Goal: Task Accomplishment & Management: Manage account settings

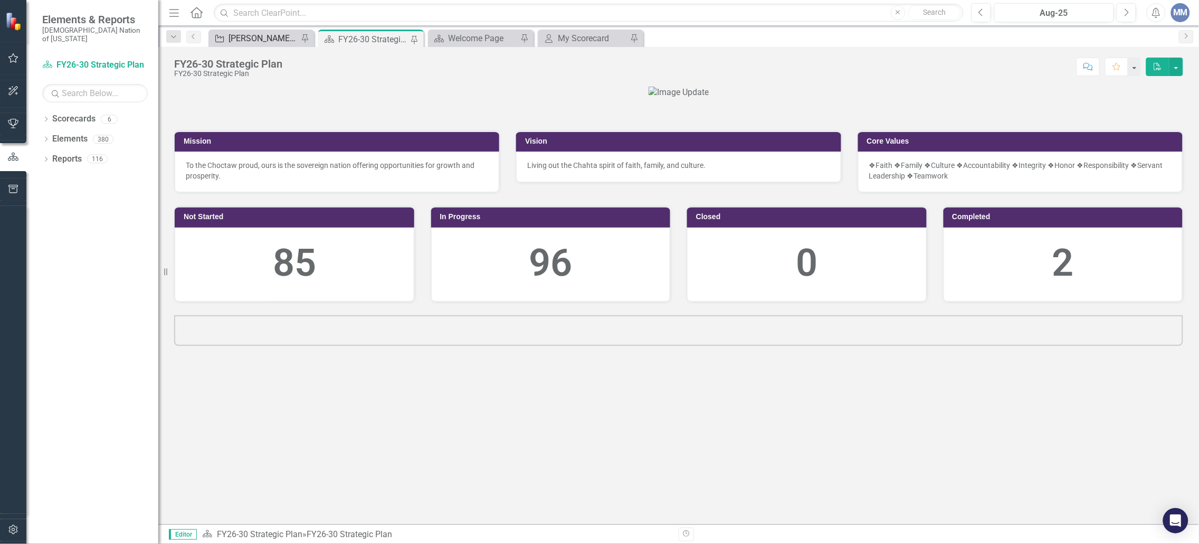
click at [252, 39] on div "[PERSON_NAME] SO's" at bounding box center [263, 38] width 70 height 13
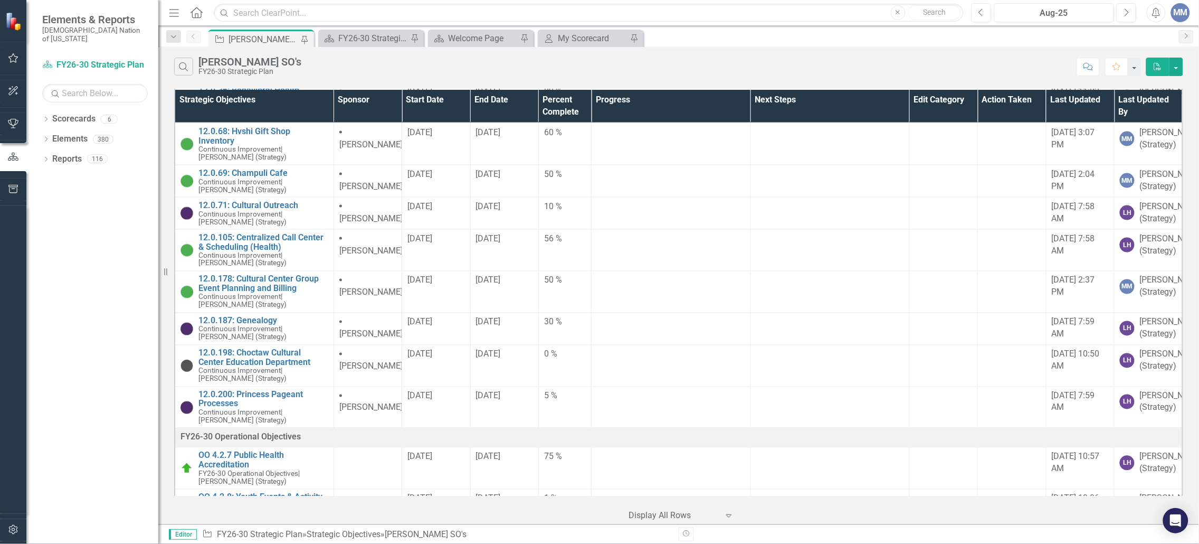
scroll to position [689, 0]
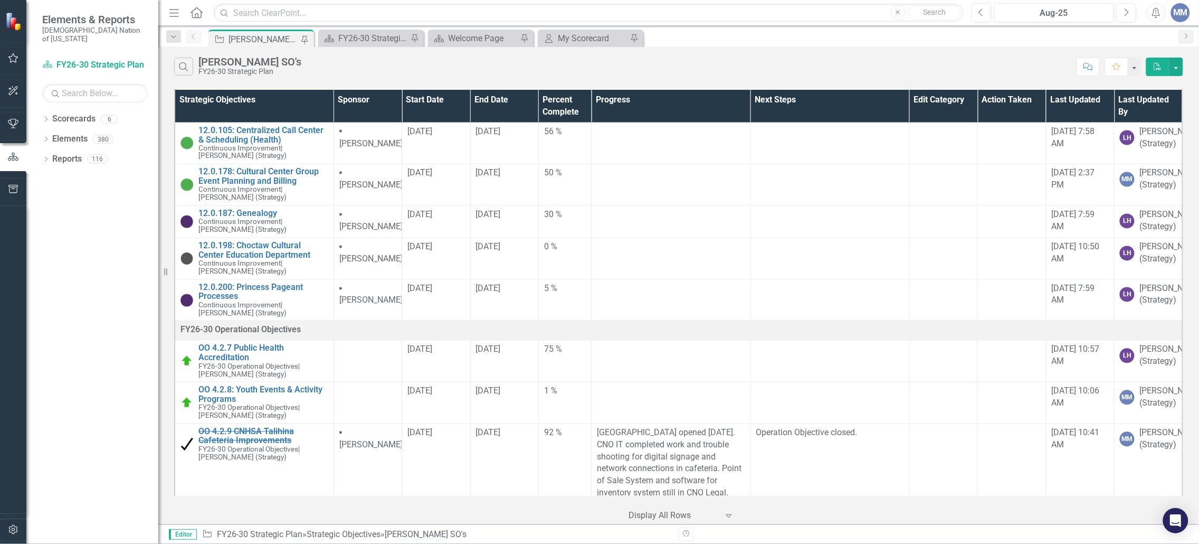
click at [246, 79] on span "Continuous Improvement" at bounding box center [239, 74] width 82 height 8
click at [246, 71] on link "12.0.69: Champuli Cafe" at bounding box center [263, 65] width 130 height 9
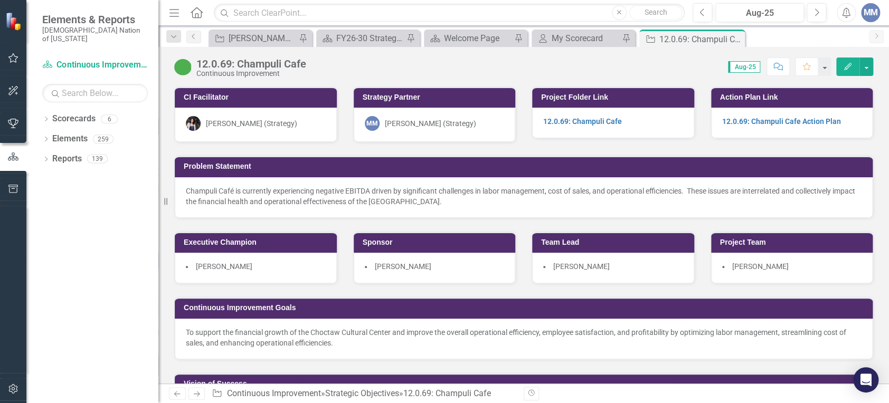
drag, startPoint x: 1185, startPoint y: 2, endPoint x: 170, endPoint y: 15, distance: 1014.9
click at [170, 15] on icon "Menu" at bounding box center [174, 12] width 14 height 11
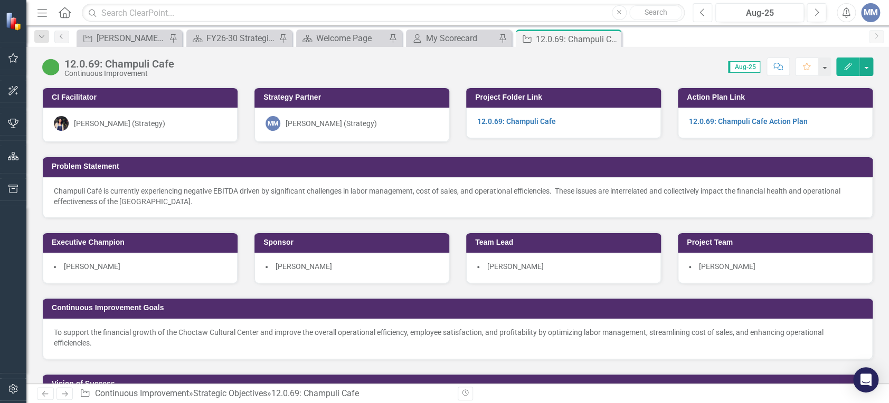
click at [699, 8] on icon "Previous" at bounding box center [702, 12] width 6 height 9
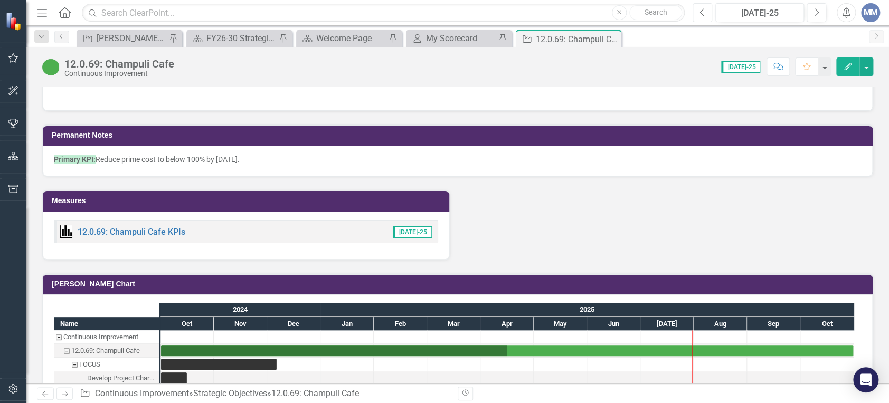
scroll to position [1118, 0]
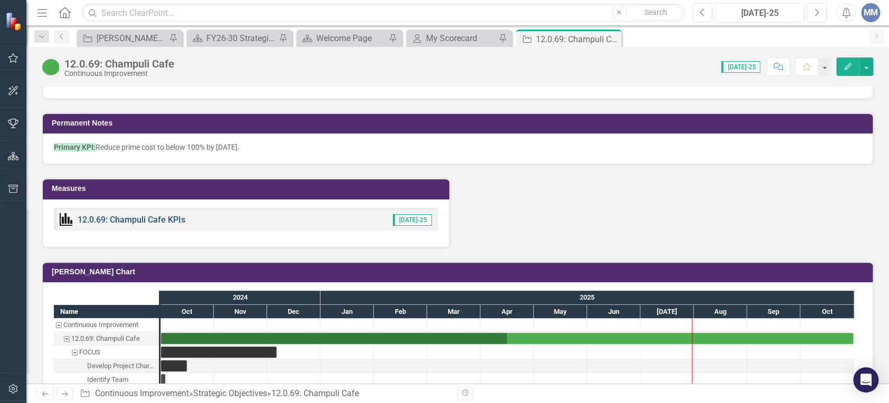
click at [116, 219] on link "12.0.69: Champuli Cafe KPIs" at bounding box center [132, 220] width 108 height 10
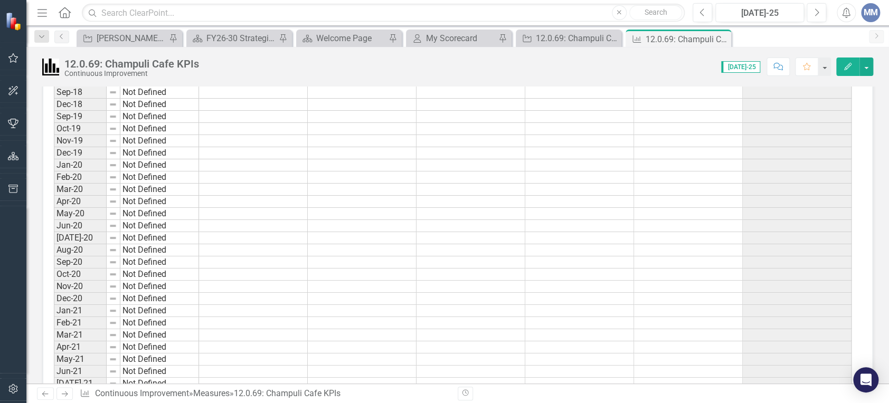
scroll to position [649, 0]
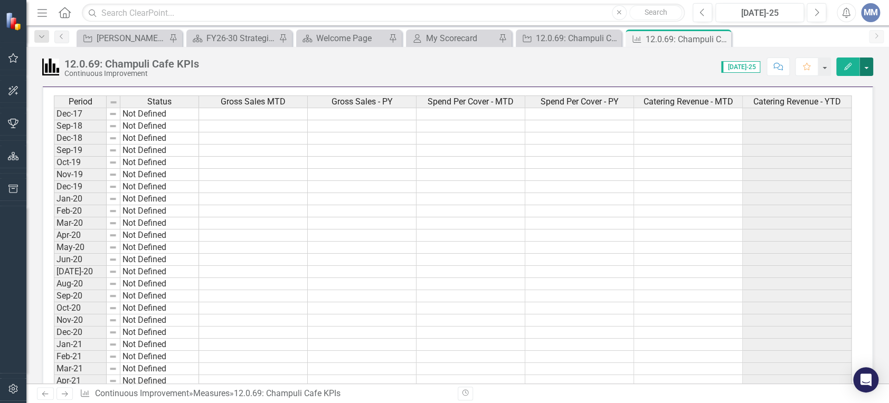
click at [864, 63] on button "button" at bounding box center [866, 67] width 14 height 18
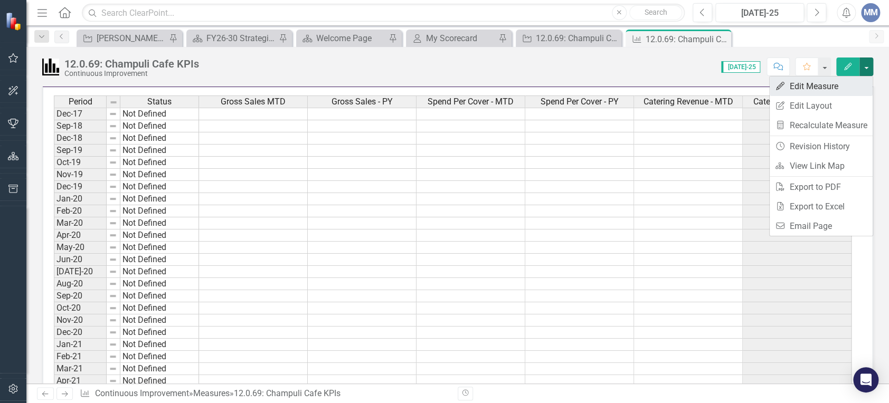
click at [812, 86] on link "Edit Edit Measure" at bounding box center [820, 87] width 103 height 20
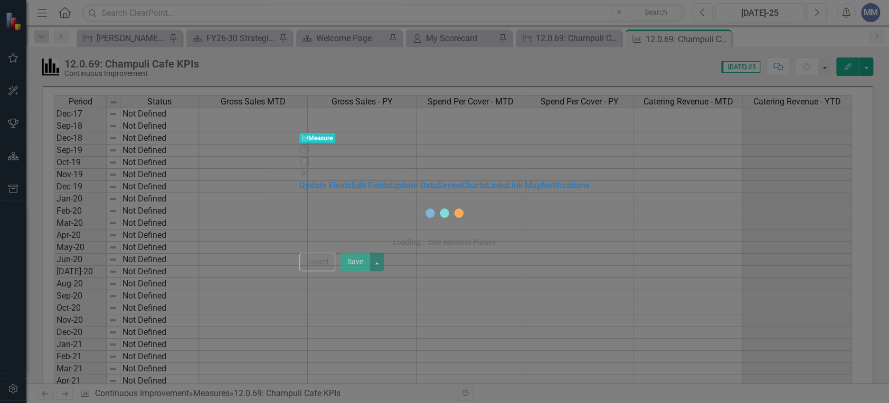
click at [132, 80] on div "Measure Measure Help Maximize Close Update Fields Edit Fields Update Data Serie…" at bounding box center [444, 201] width 889 height 403
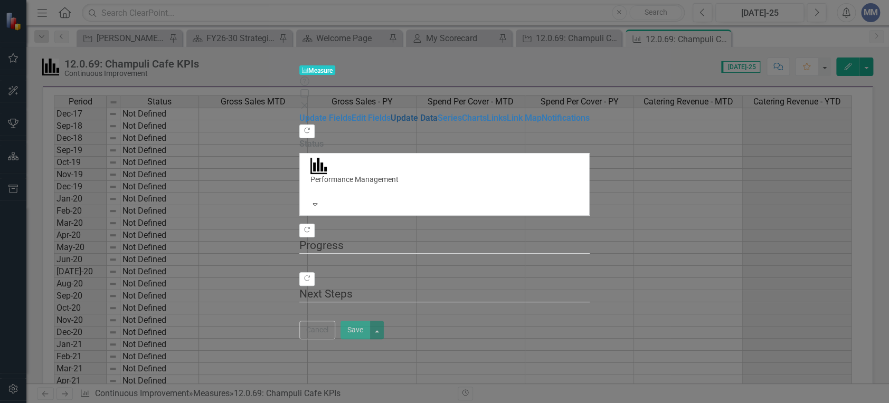
click at [391, 113] on link "Update Data" at bounding box center [414, 118] width 47 height 10
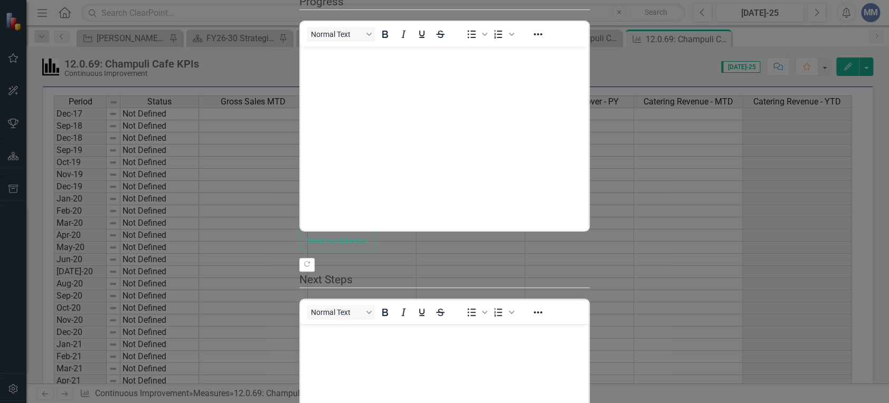
scroll to position [0, 0]
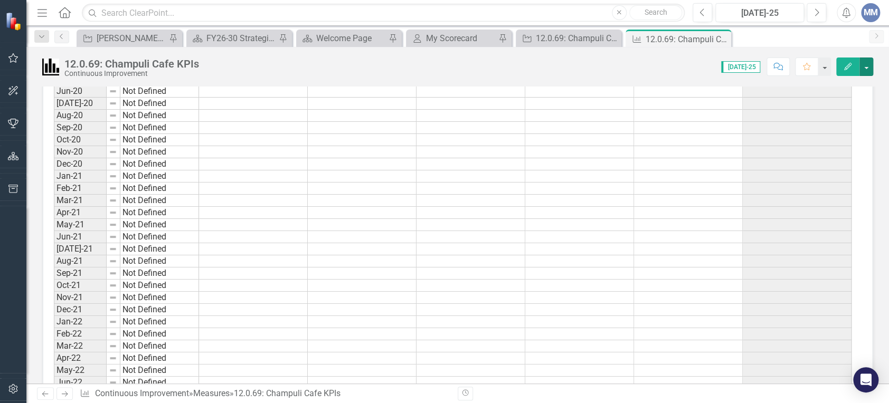
scroll to position [830, 0]
click at [566, 39] on div "12.0.69: Champuli Cafe" at bounding box center [571, 38] width 70 height 13
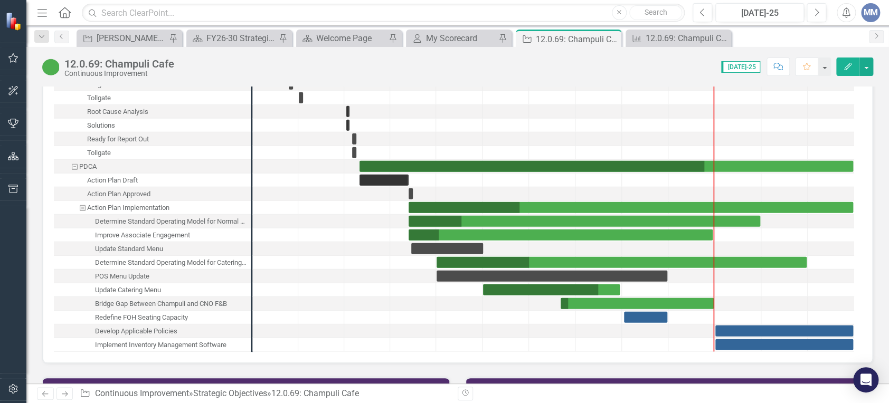
scroll to position [1463, 0]
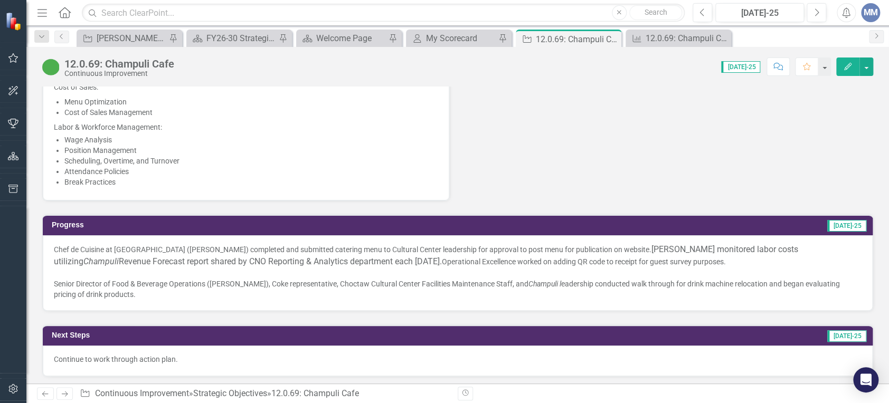
scroll to position [713, 0]
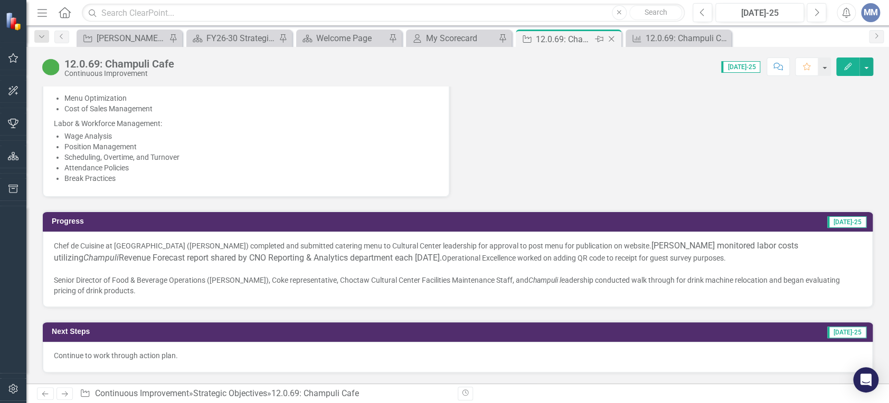
click at [608, 42] on icon "Close" at bounding box center [611, 39] width 11 height 8
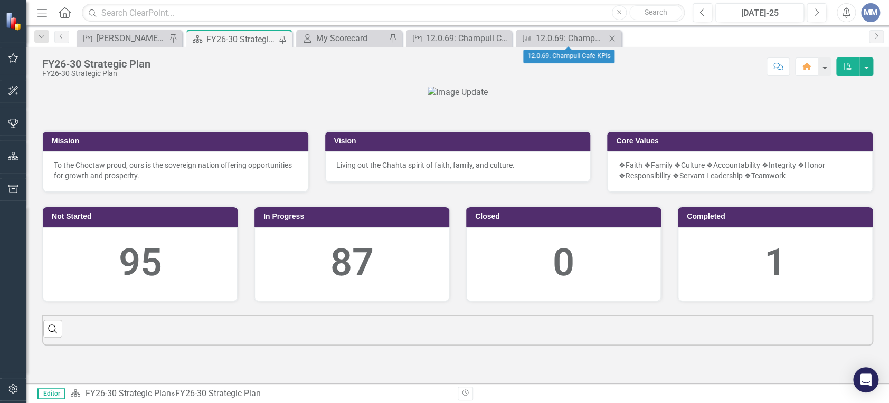
click at [609, 40] on icon "Close" at bounding box center [611, 38] width 11 height 8
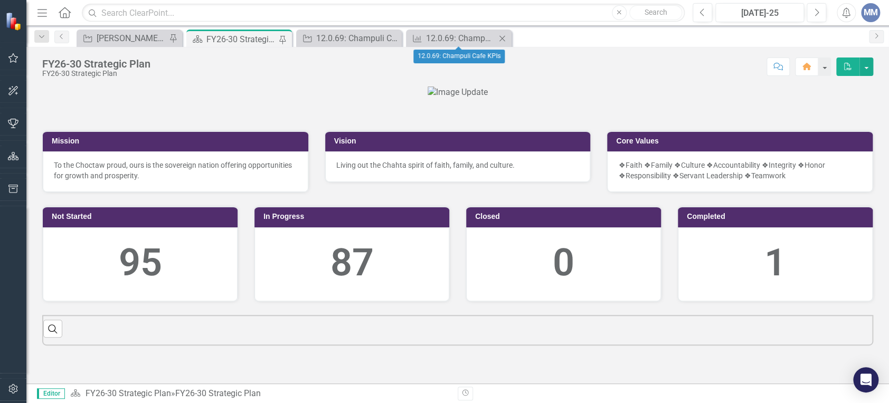
click at [503, 38] on icon "Close" at bounding box center [502, 38] width 11 height 8
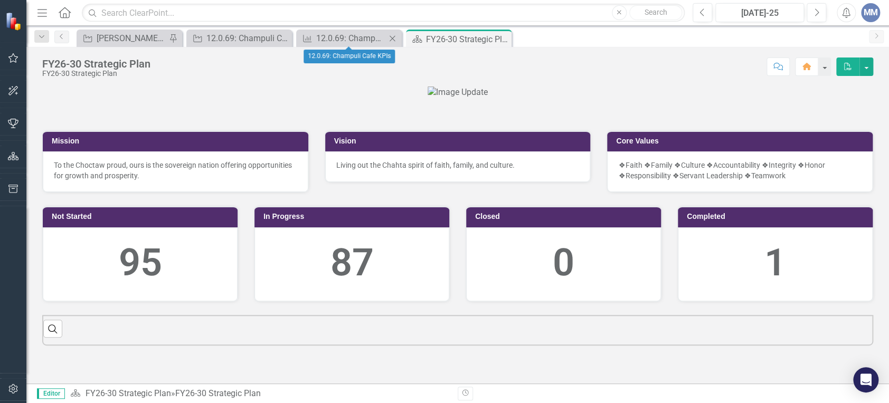
click at [391, 39] on icon "Close" at bounding box center [392, 38] width 11 height 8
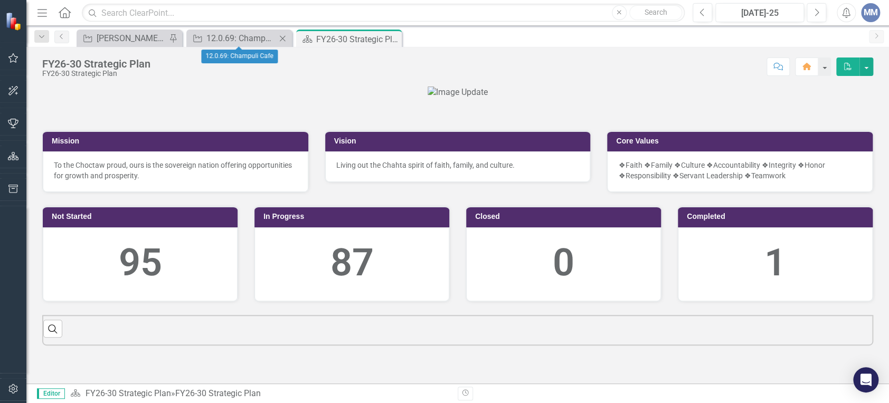
click at [281, 37] on icon "Close" at bounding box center [282, 38] width 11 height 8
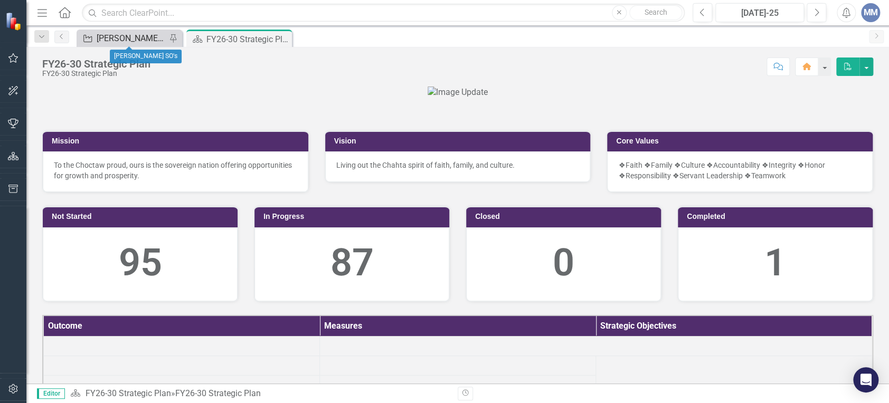
click at [148, 43] on div "[PERSON_NAME] SO's" at bounding box center [132, 38] width 70 height 13
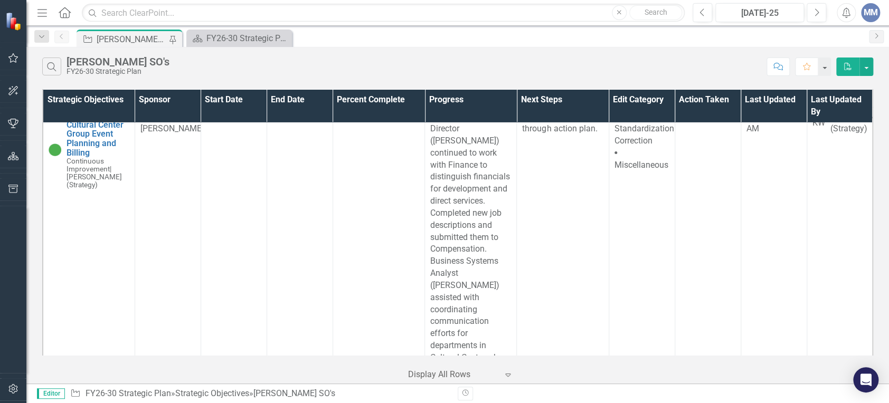
scroll to position [7861, 0]
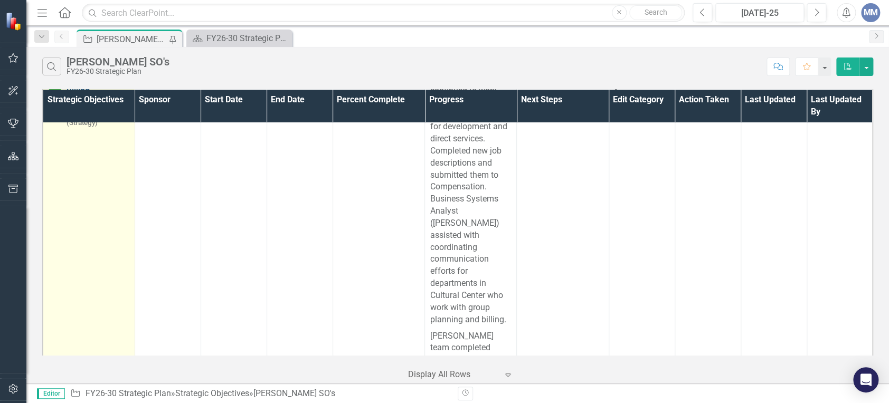
click at [84, 95] on link "12.0.178: Cultural Center Group Event Planning and Billing" at bounding box center [97, 72] width 63 height 46
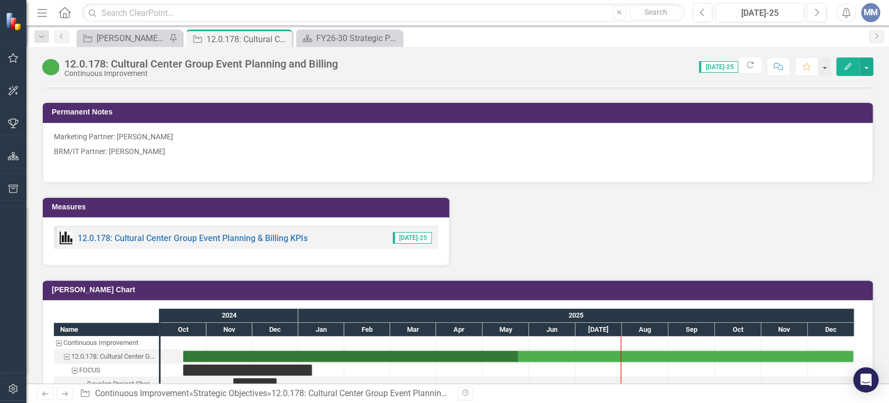
scroll to position [1401, 0]
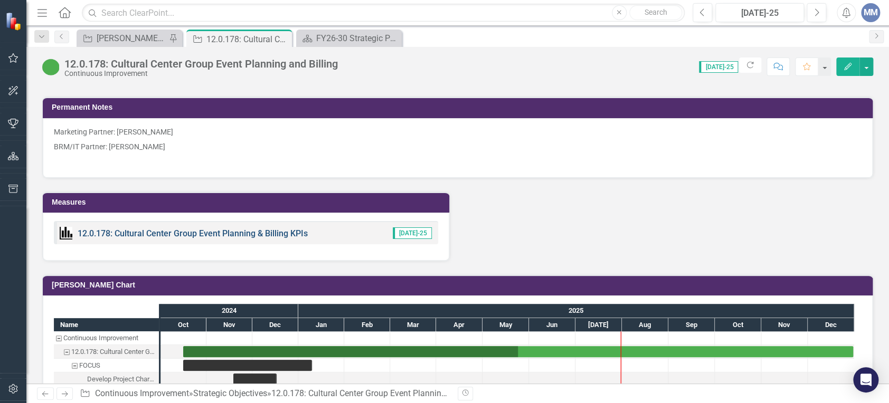
click at [157, 232] on link "12.0.178: Cultural Center Group Event Planning & Billing KPIs" at bounding box center [193, 233] width 230 height 10
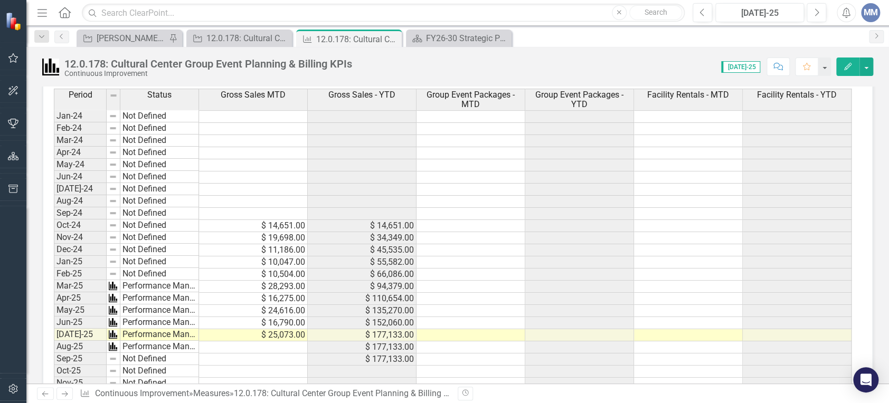
scroll to position [471, 0]
click at [231, 44] on div "12.0.178: Cultural Center Group Event Planning and Billing" at bounding box center [241, 38] width 70 height 13
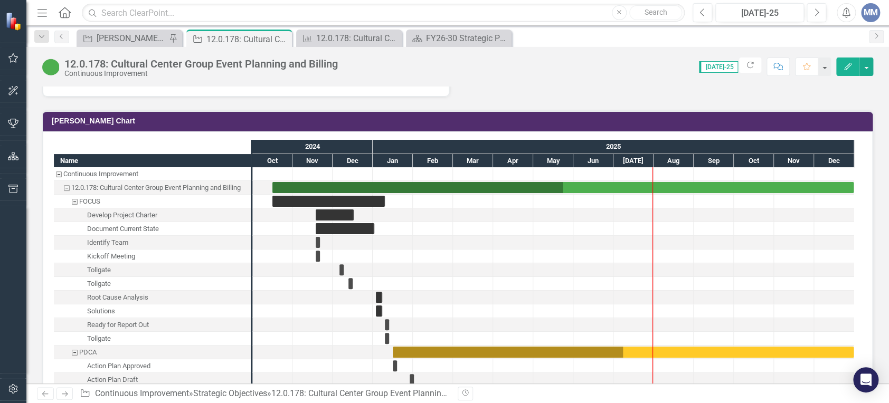
scroll to position [1569, 0]
